Goal: Find specific page/section: Find specific page/section

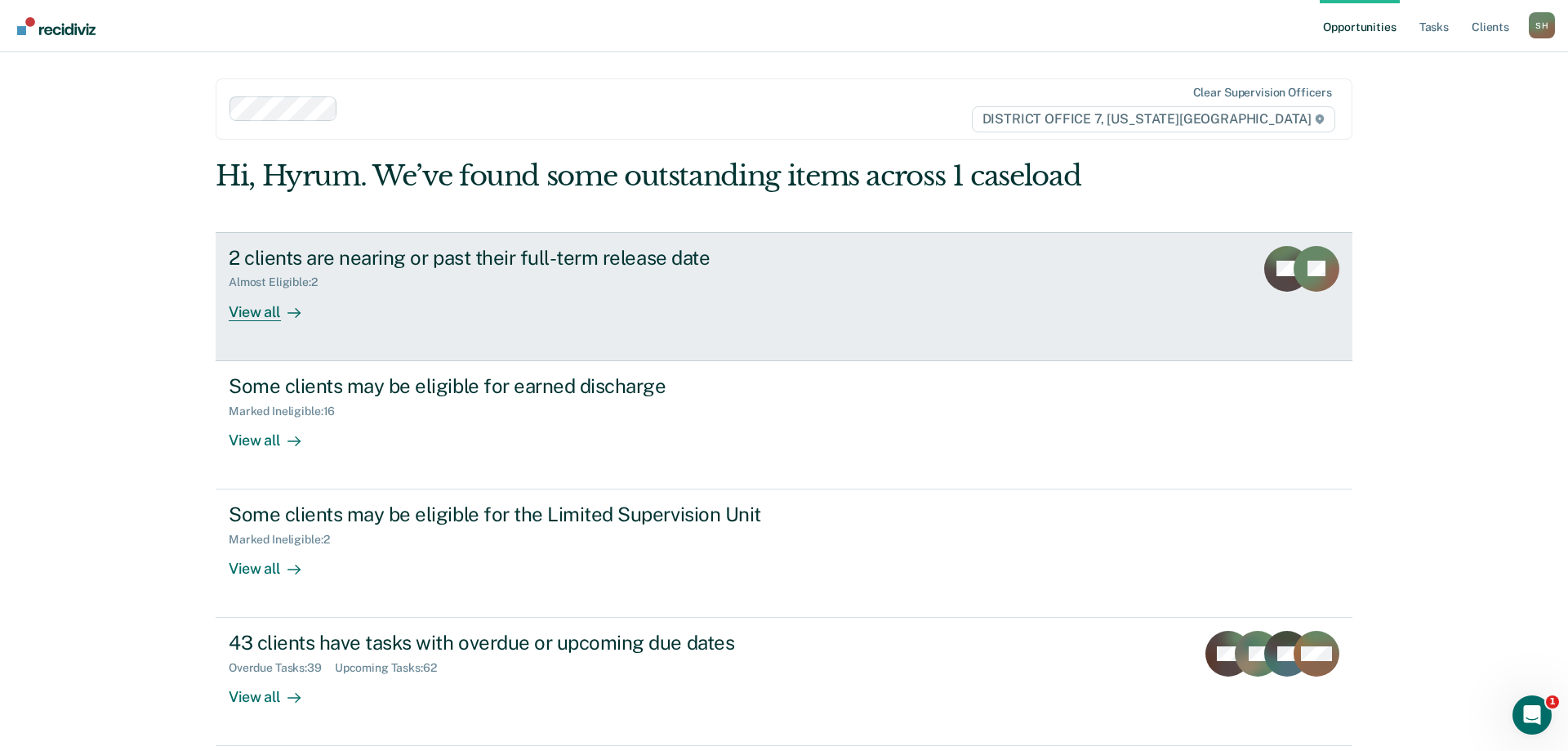
click at [624, 308] on div "2 clients are nearing or past their full-term release date Almost Eligible : 2 …" at bounding box center [535, 283] width 612 height 76
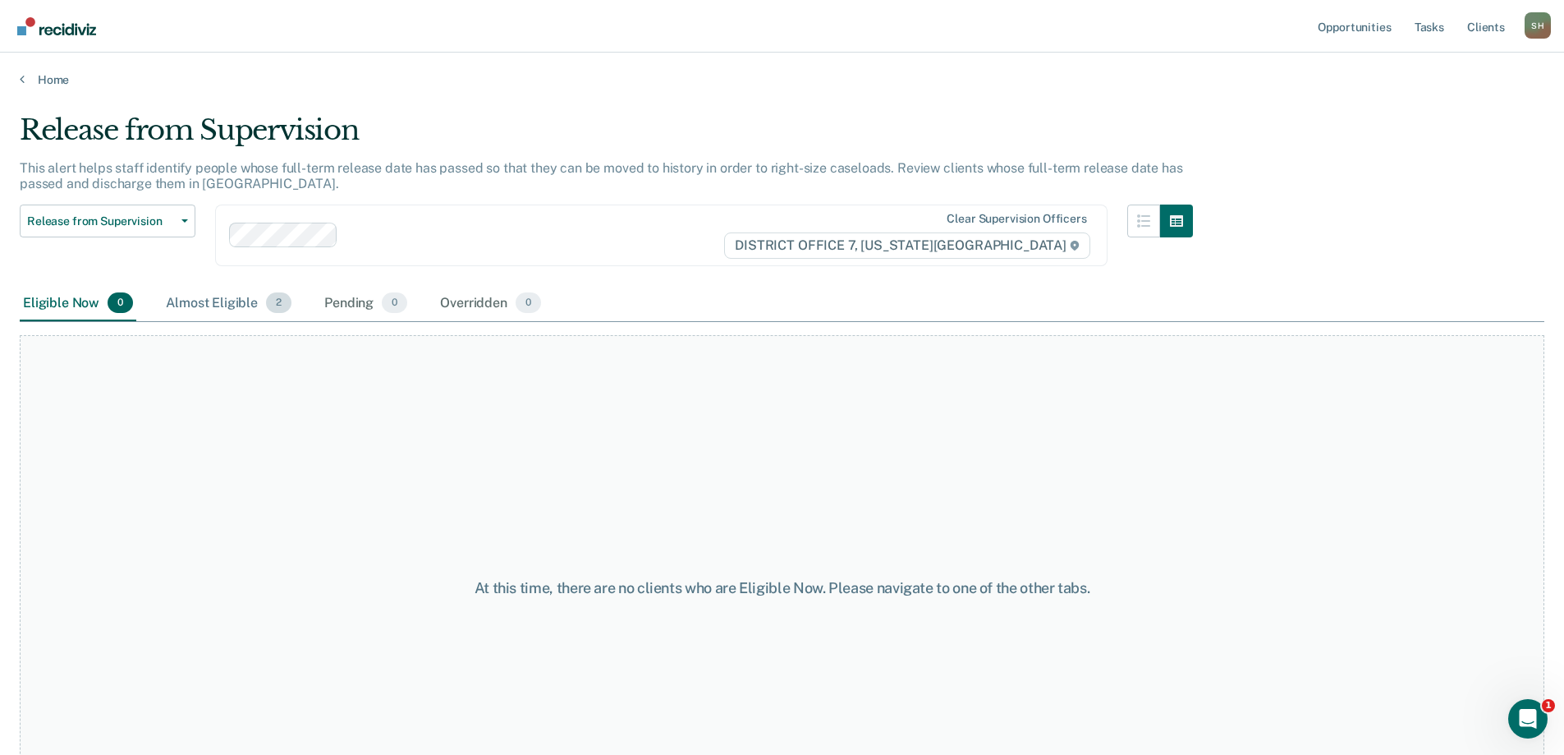
click at [218, 300] on div "Almost Eligible 2" at bounding box center [229, 304] width 132 height 36
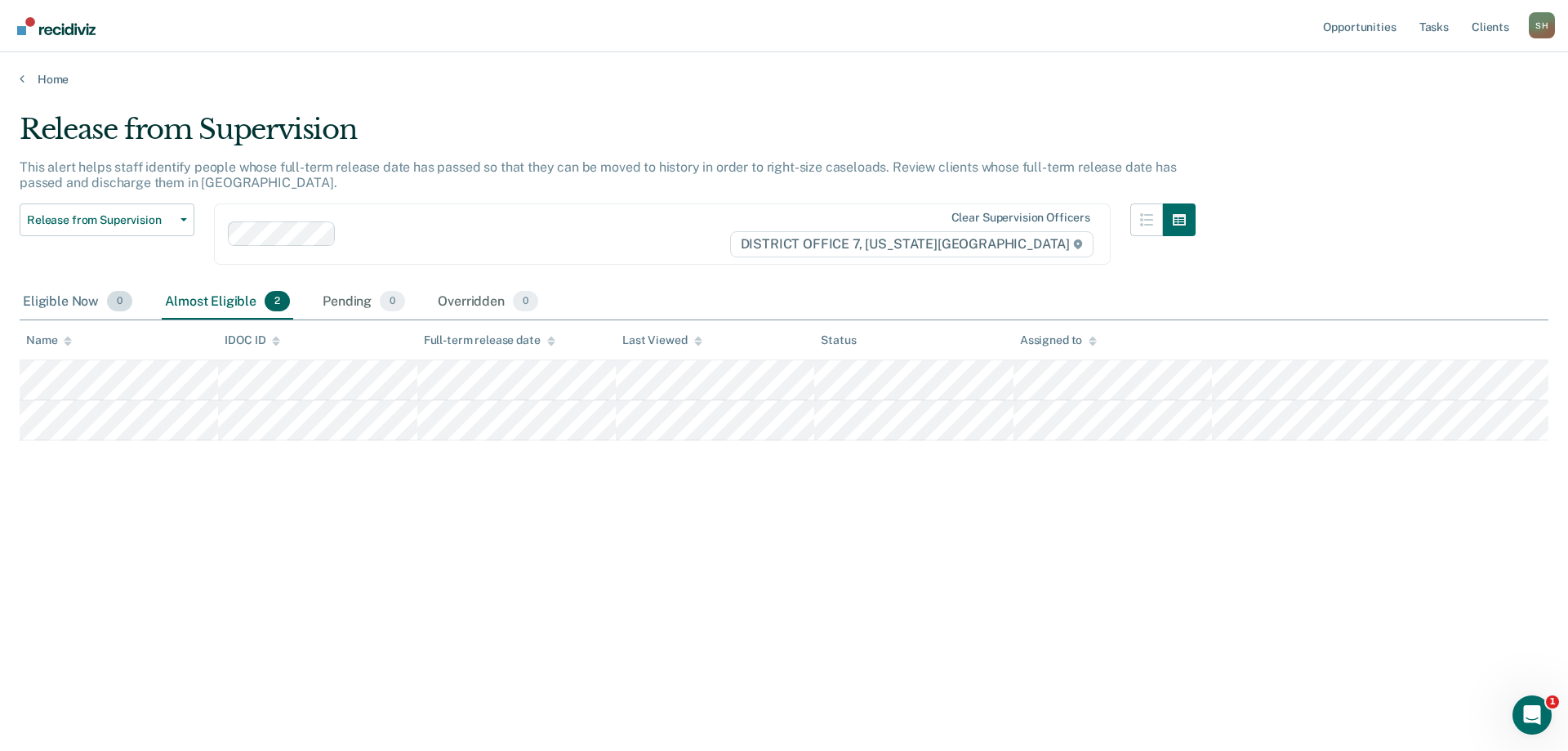
click at [93, 301] on div "Eligible Now 0" at bounding box center [78, 302] width 116 height 36
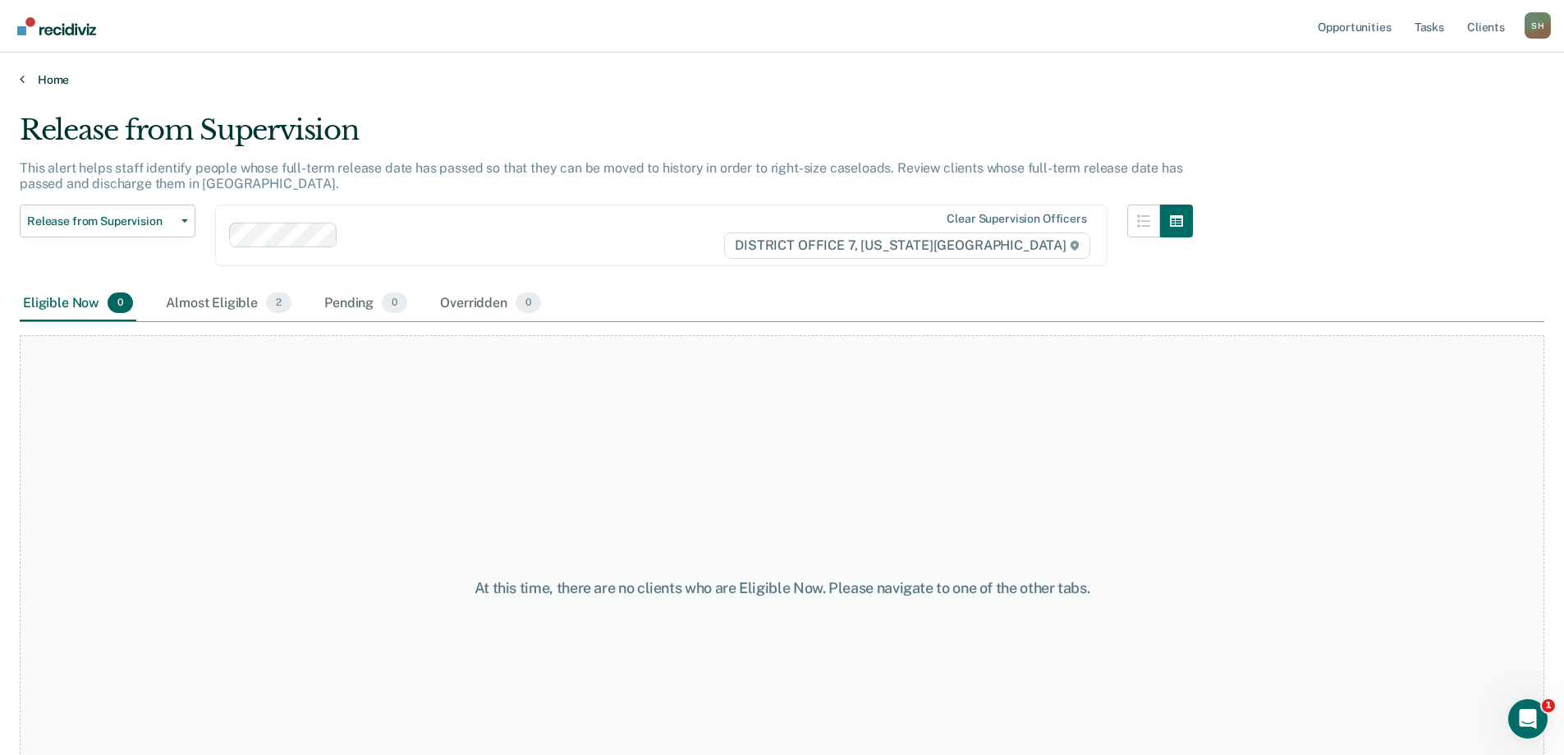
click at [41, 78] on link "Home" at bounding box center [782, 79] width 1525 height 15
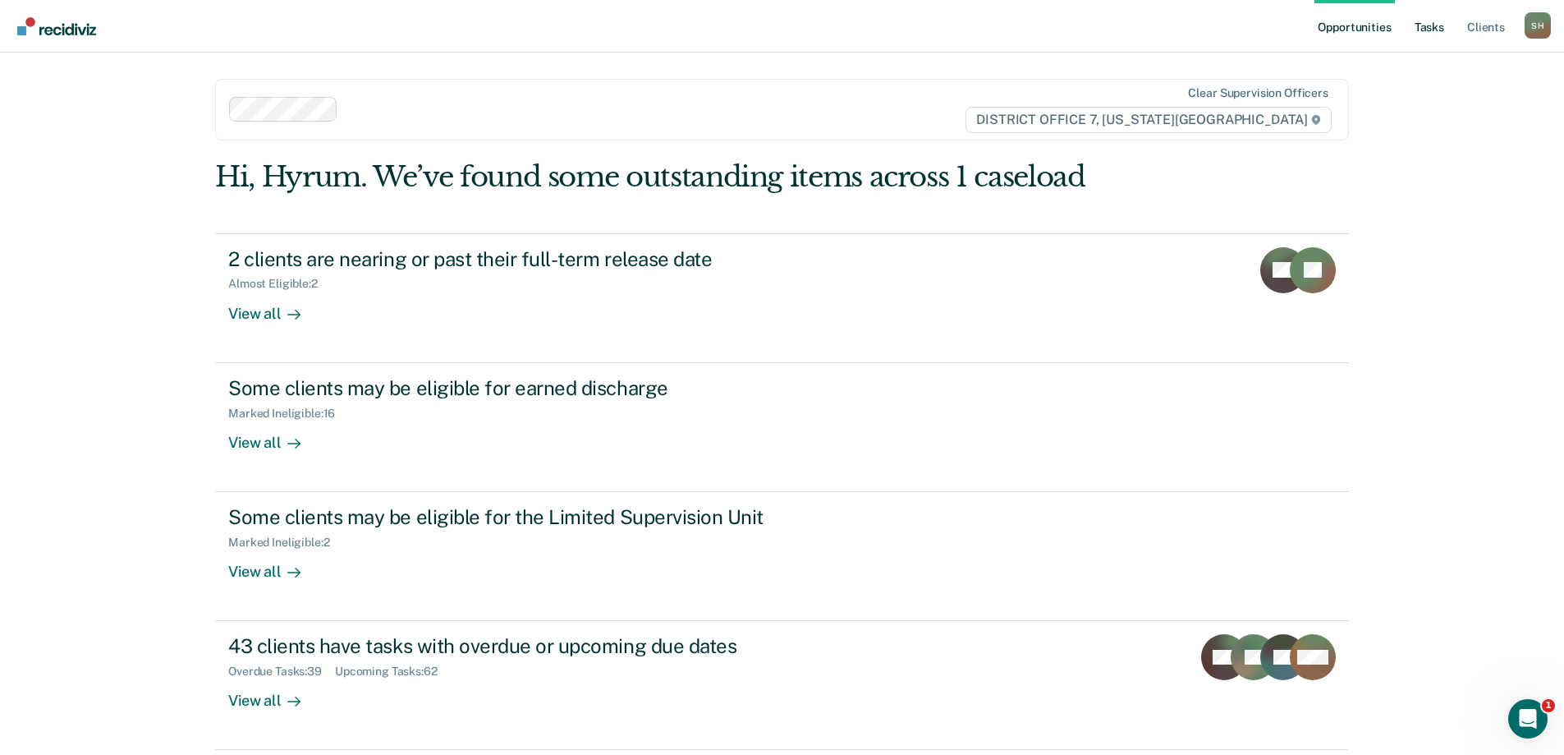
click at [1417, 35] on link "Tasks" at bounding box center [1430, 26] width 36 height 53
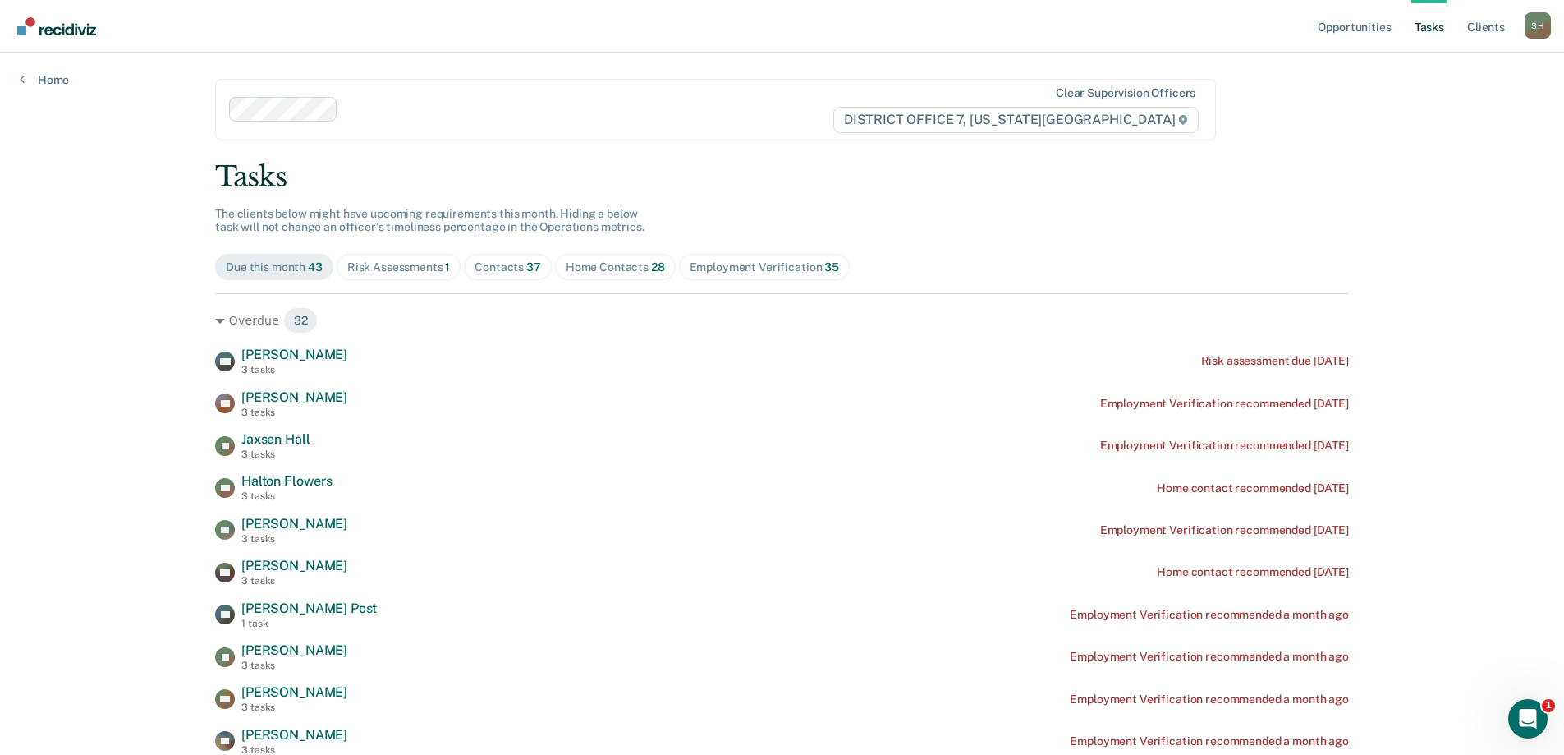
click at [475, 264] on div "Contacts 37" at bounding box center [508, 267] width 67 height 14
